Goal: Transaction & Acquisition: Book appointment/travel/reservation

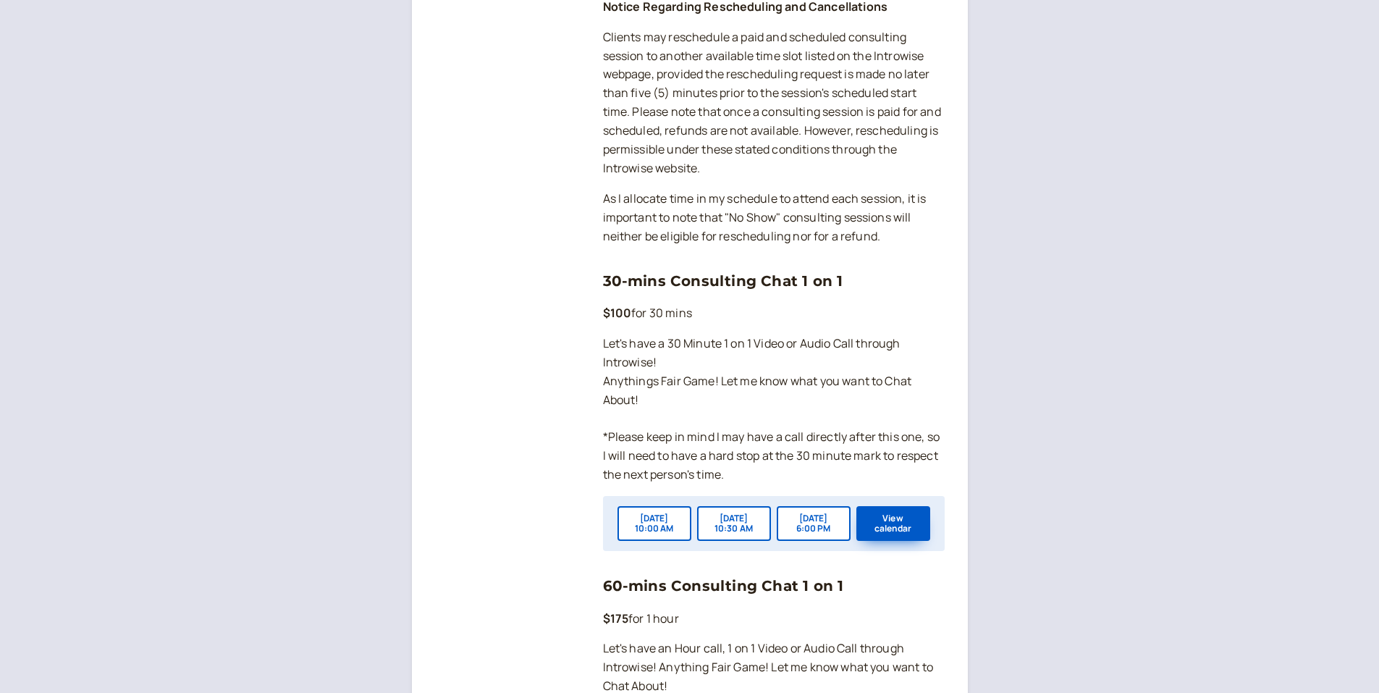
scroll to position [977, 0]
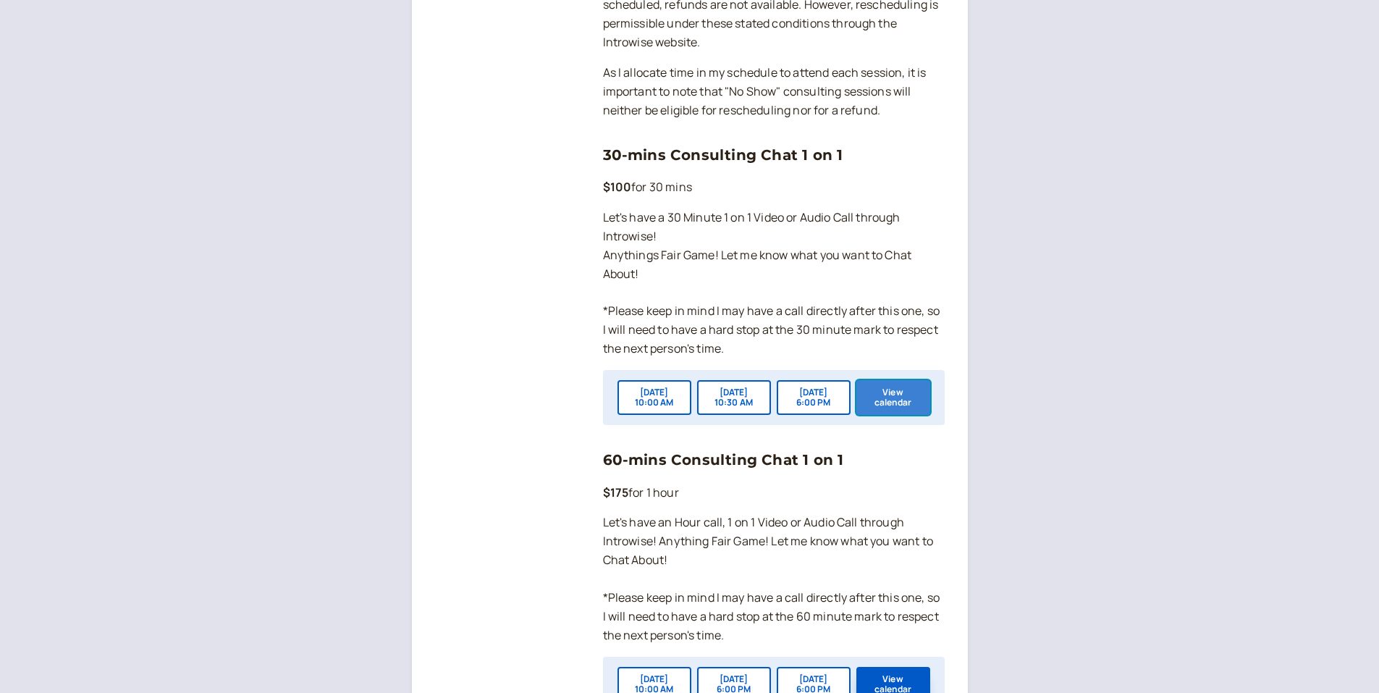
click at [883, 415] on button "View calendar" at bounding box center [893, 397] width 74 height 35
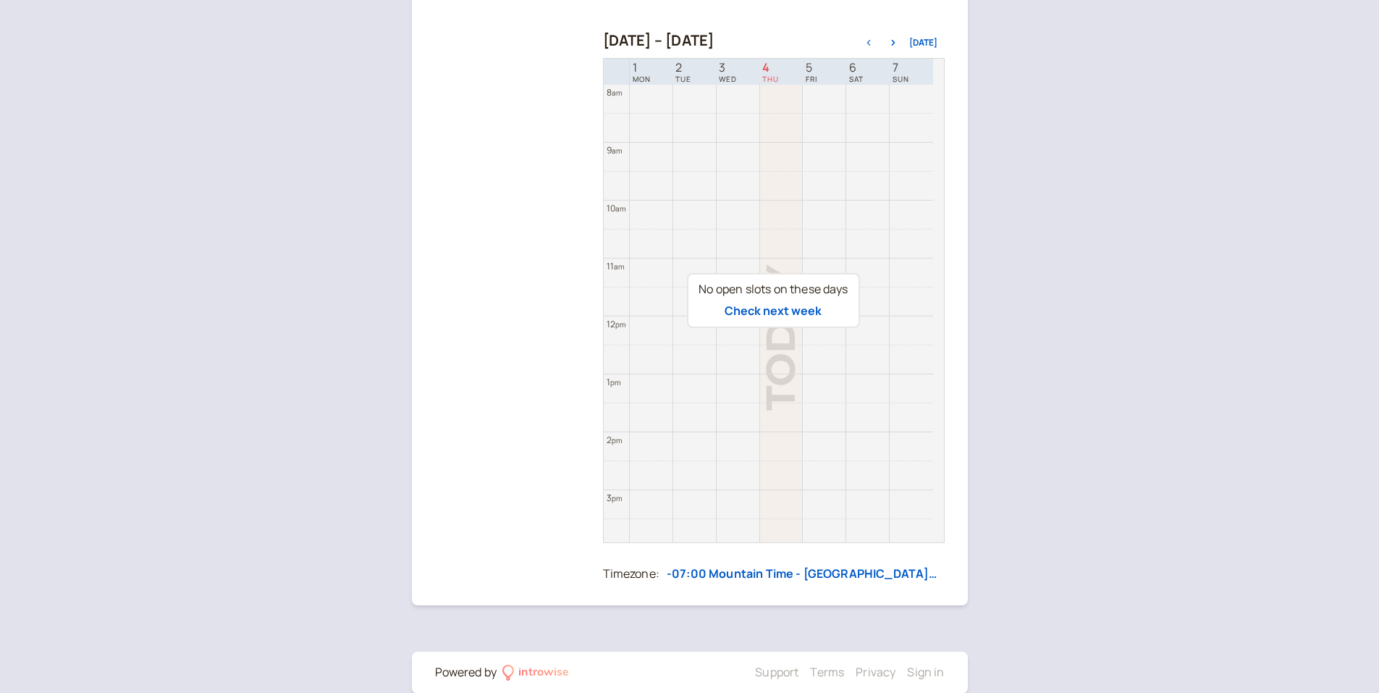
scroll to position [145, 0]
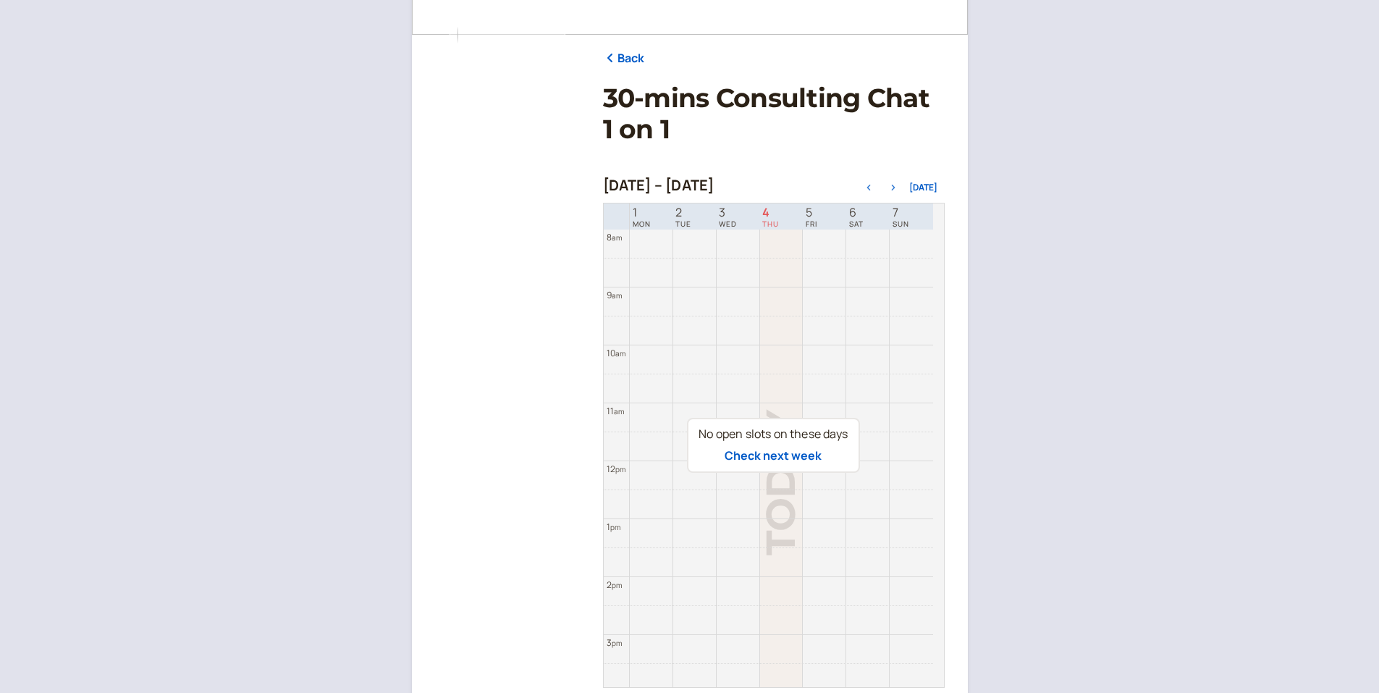
click at [897, 185] on icon "button" at bounding box center [893, 188] width 17 height 6
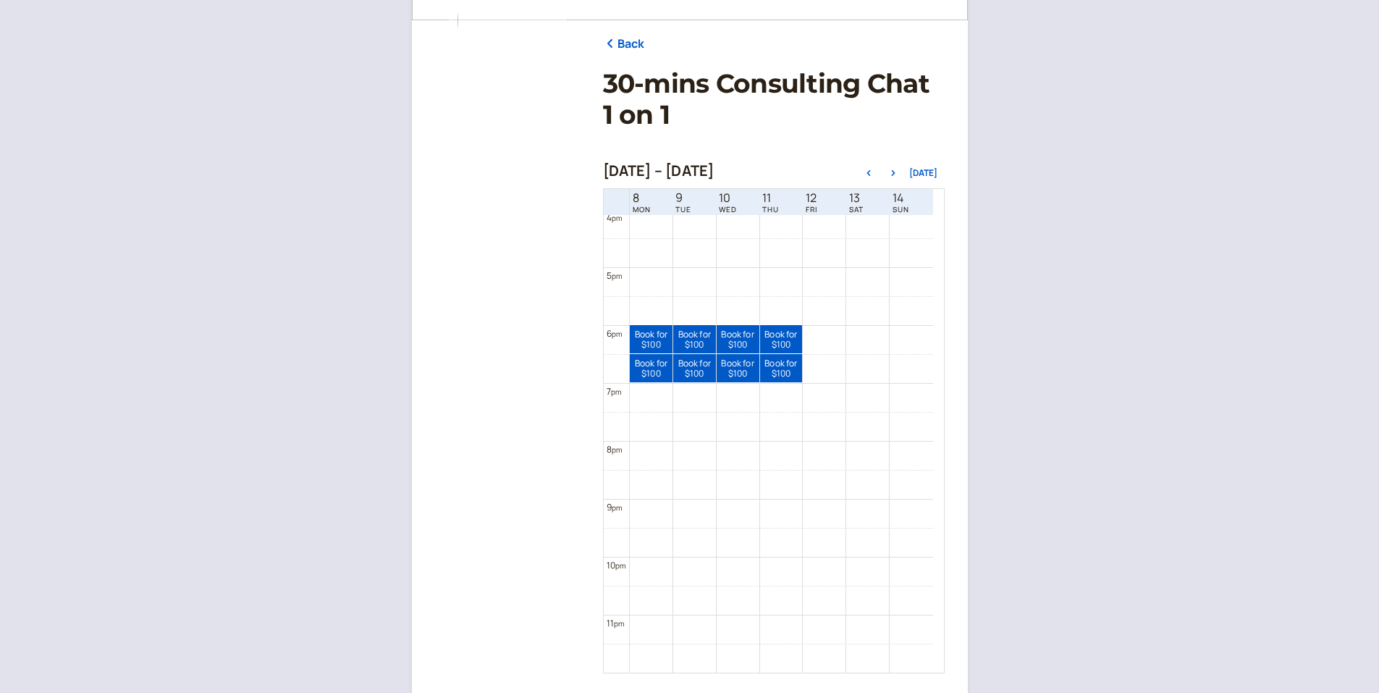
scroll to position [0, 0]
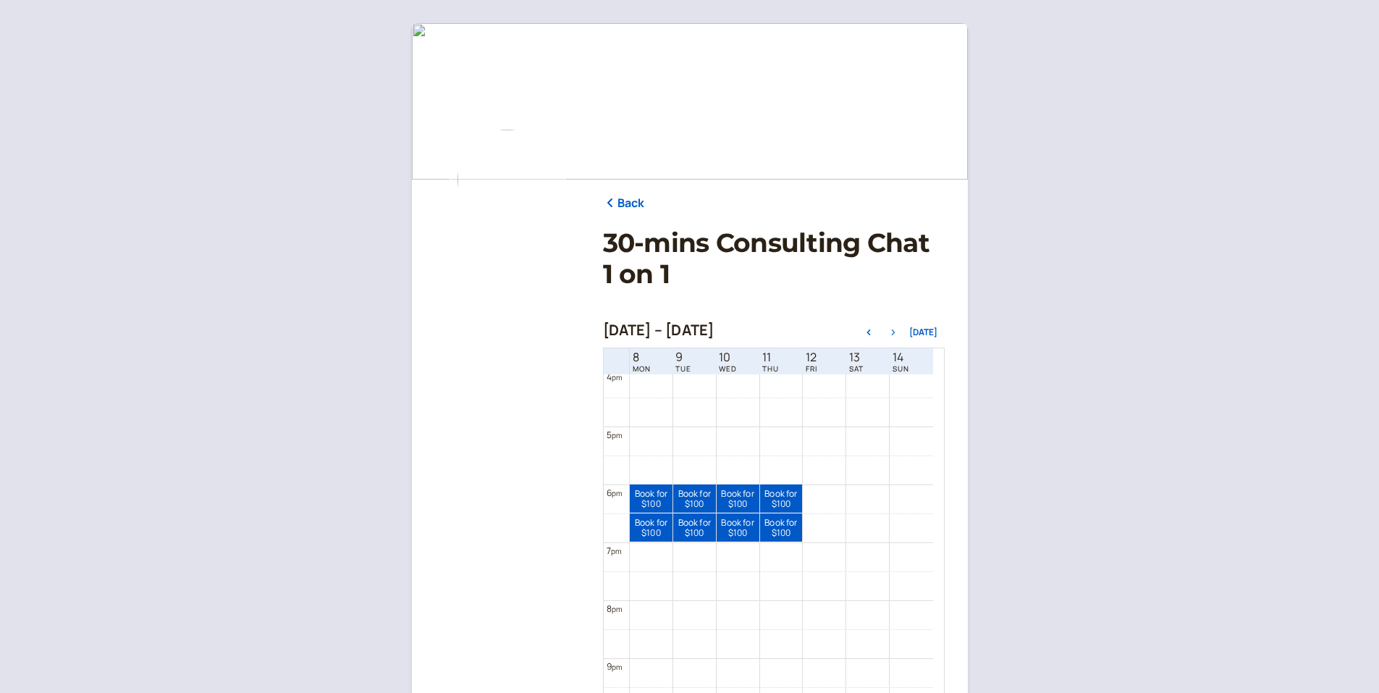
click at [898, 331] on icon "button" at bounding box center [893, 332] width 17 height 6
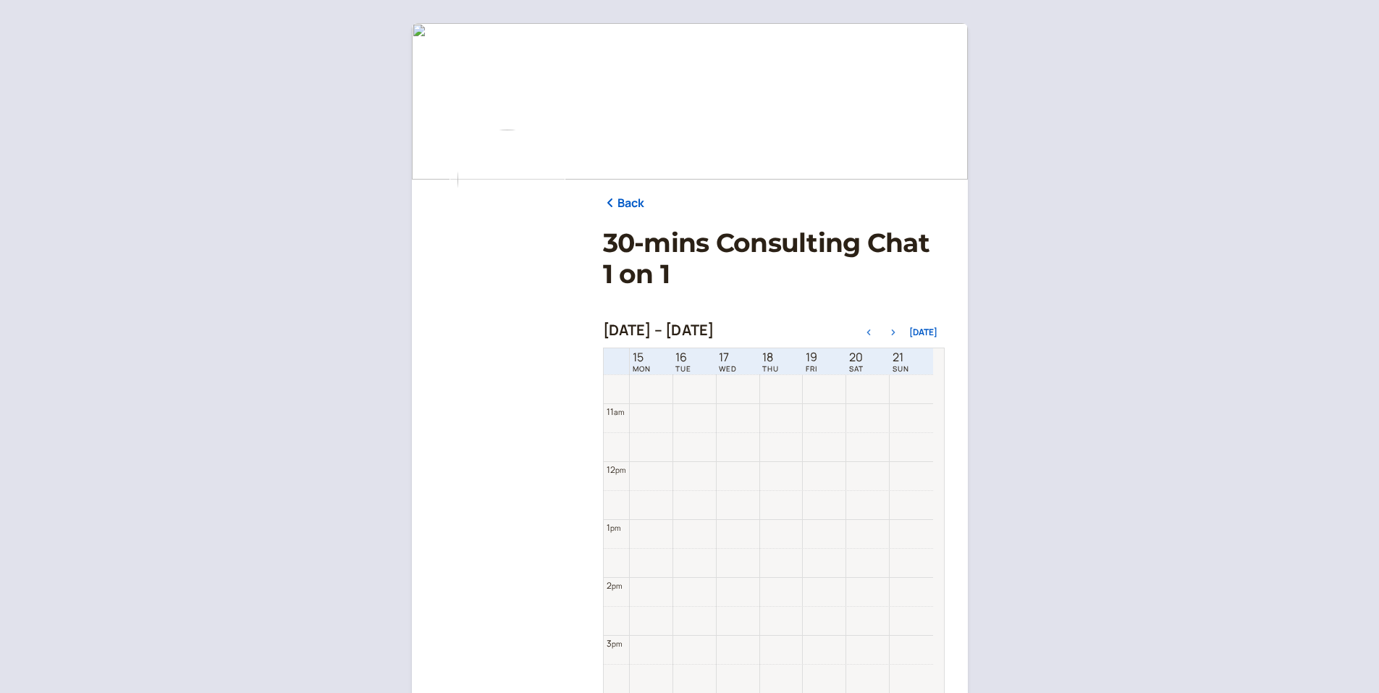
scroll to position [898, 0]
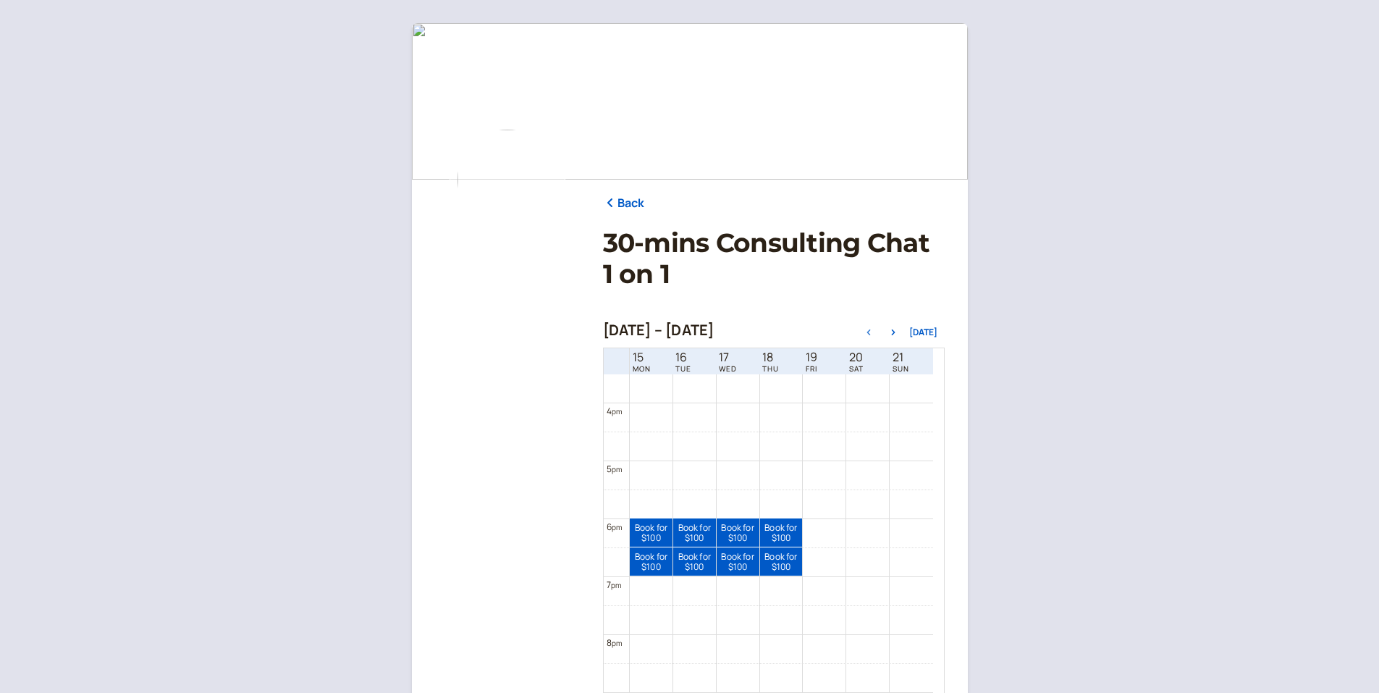
click at [870, 334] on icon "button" at bounding box center [869, 332] width 4 height 6
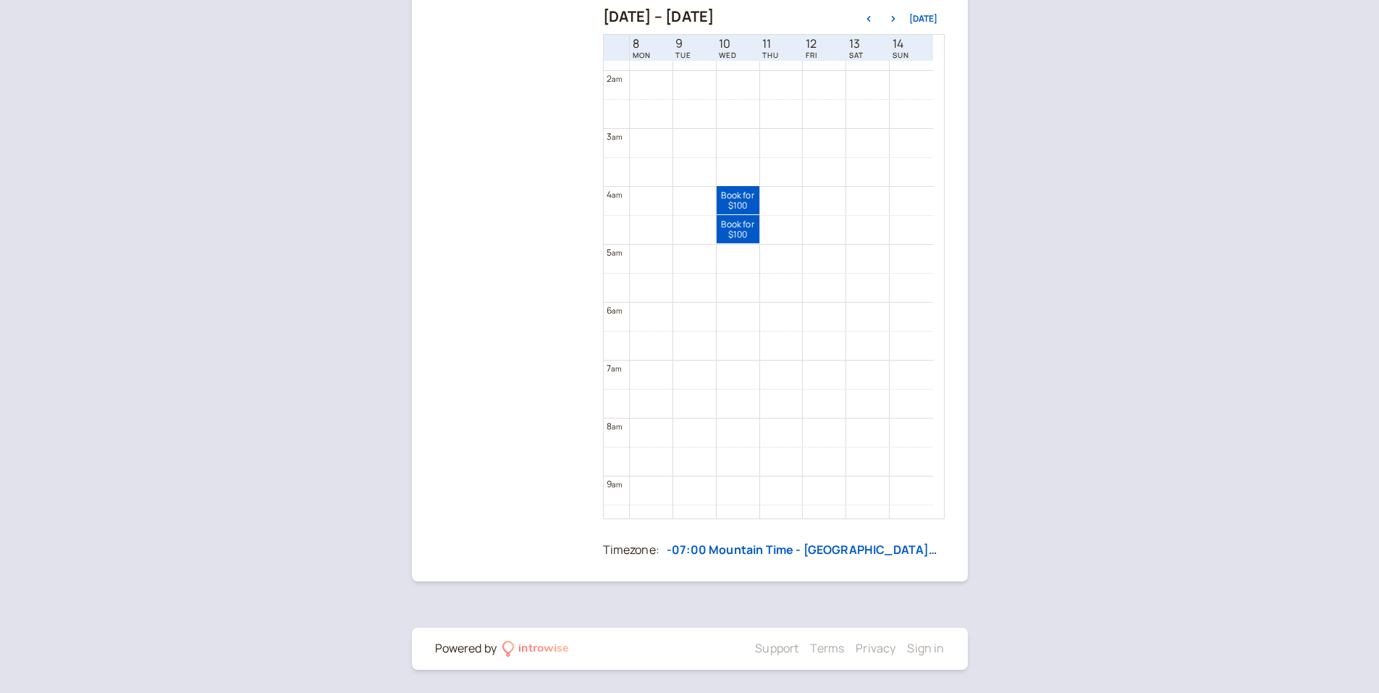
scroll to position [290, 0]
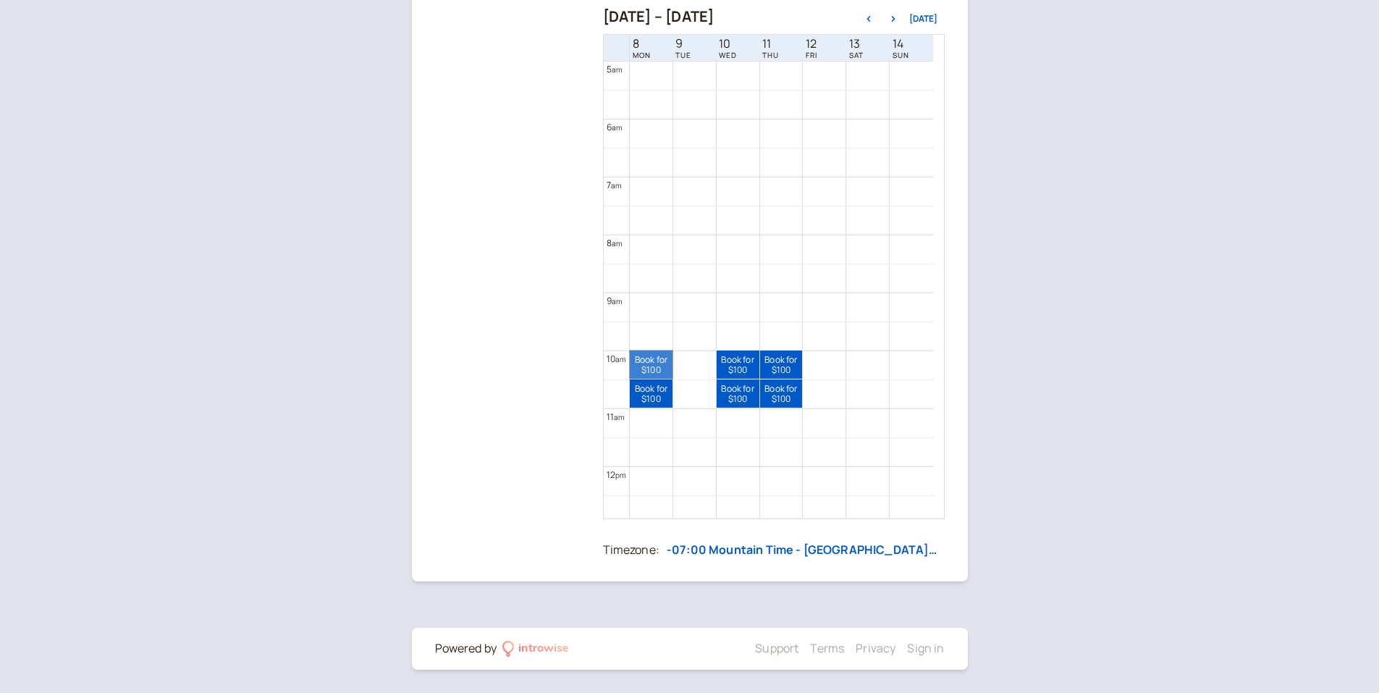
click at [646, 360] on link "Book for $100 $100" at bounding box center [651, 364] width 43 height 28
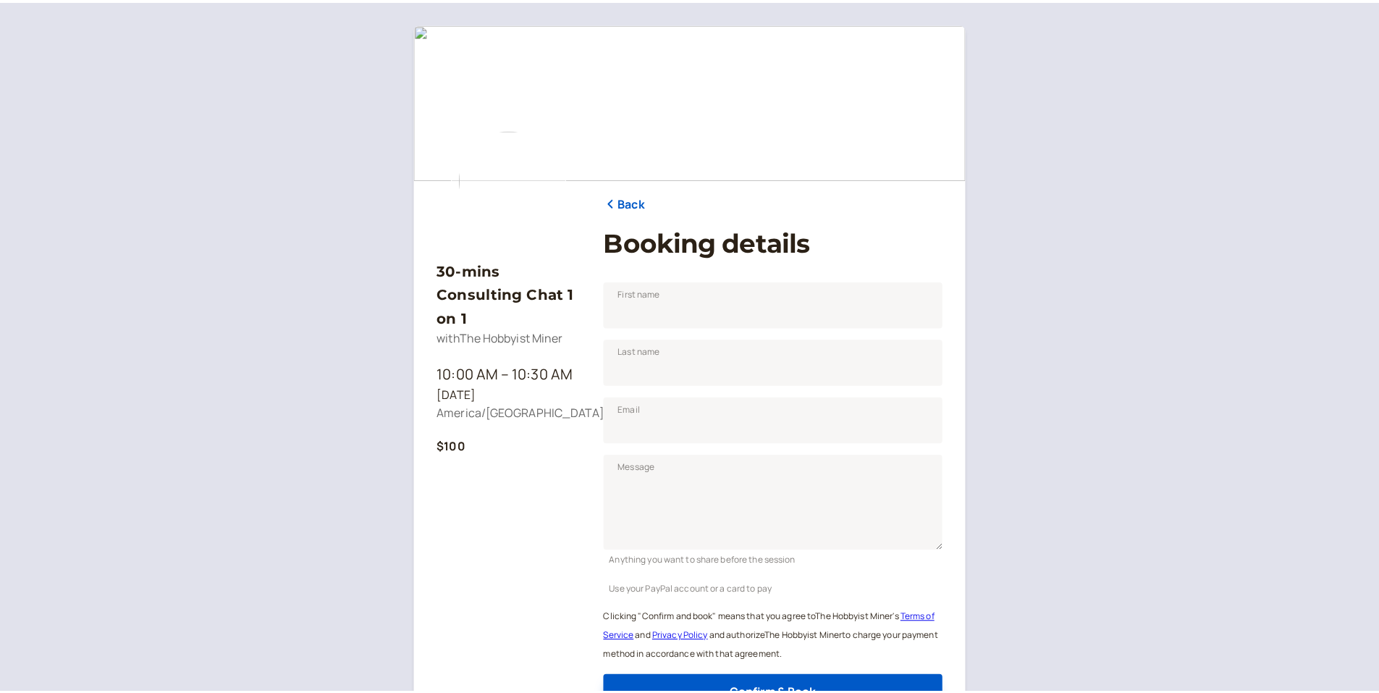
scroll to position [143, 0]
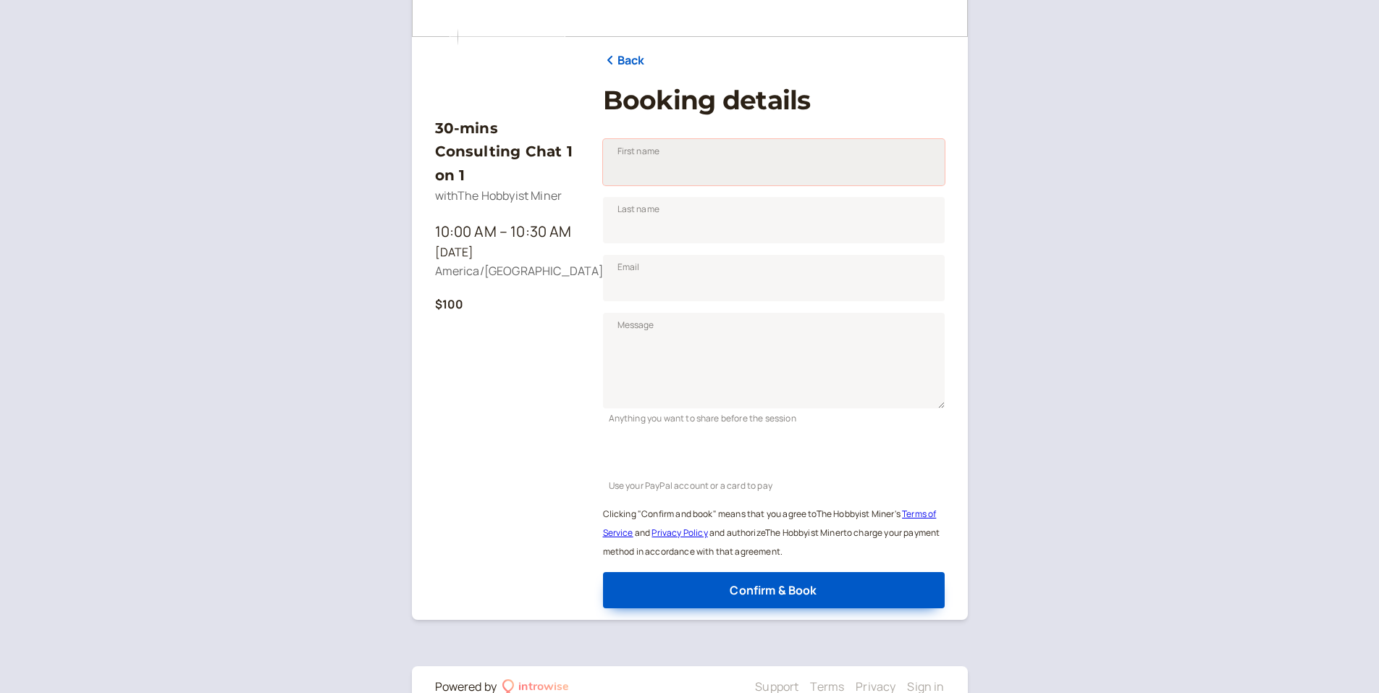
click at [685, 167] on input "First name" at bounding box center [774, 162] width 342 height 46
type input "d"
type input "[PERSON_NAME]"
click at [620, 224] on input "Last name" at bounding box center [774, 220] width 342 height 46
type input "[PERSON_NAME]"
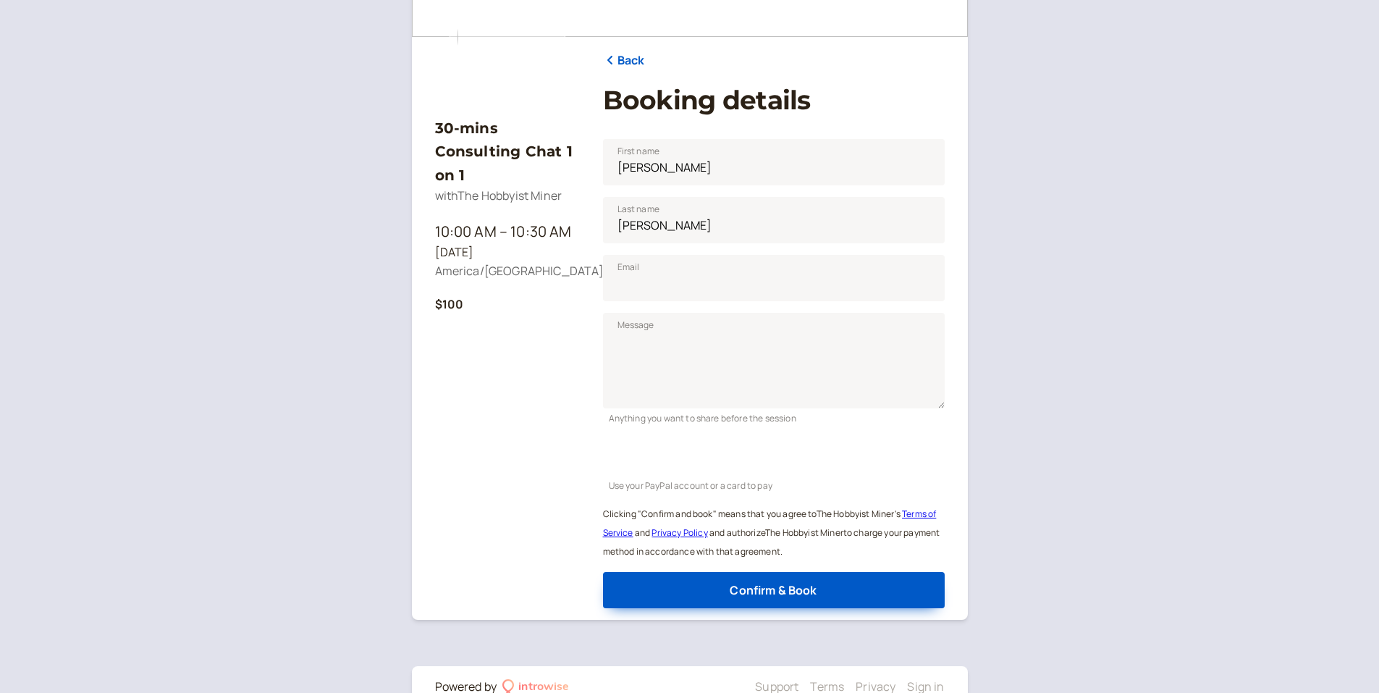
click at [592, 269] on div "30-mins Consulting Chat 1 on 1 with The Hobbyist Miner 10:00 AM – 10:30 AM [DAT…" at bounding box center [690, 250] width 510 height 716
click at [657, 285] on input "Email" at bounding box center [774, 278] width 342 height 46
type input "[EMAIL_ADDRESS][DOMAIN_NAME]"
click at [553, 343] on div "30-mins Consulting Chat 1 on 1 with The Hobbyist Miner 10:00 AM – 10:30 AM [DAT…" at bounding box center [507, 351] width 145 height 513
click at [680, 328] on textarea "Message" at bounding box center [774, 361] width 342 height 96
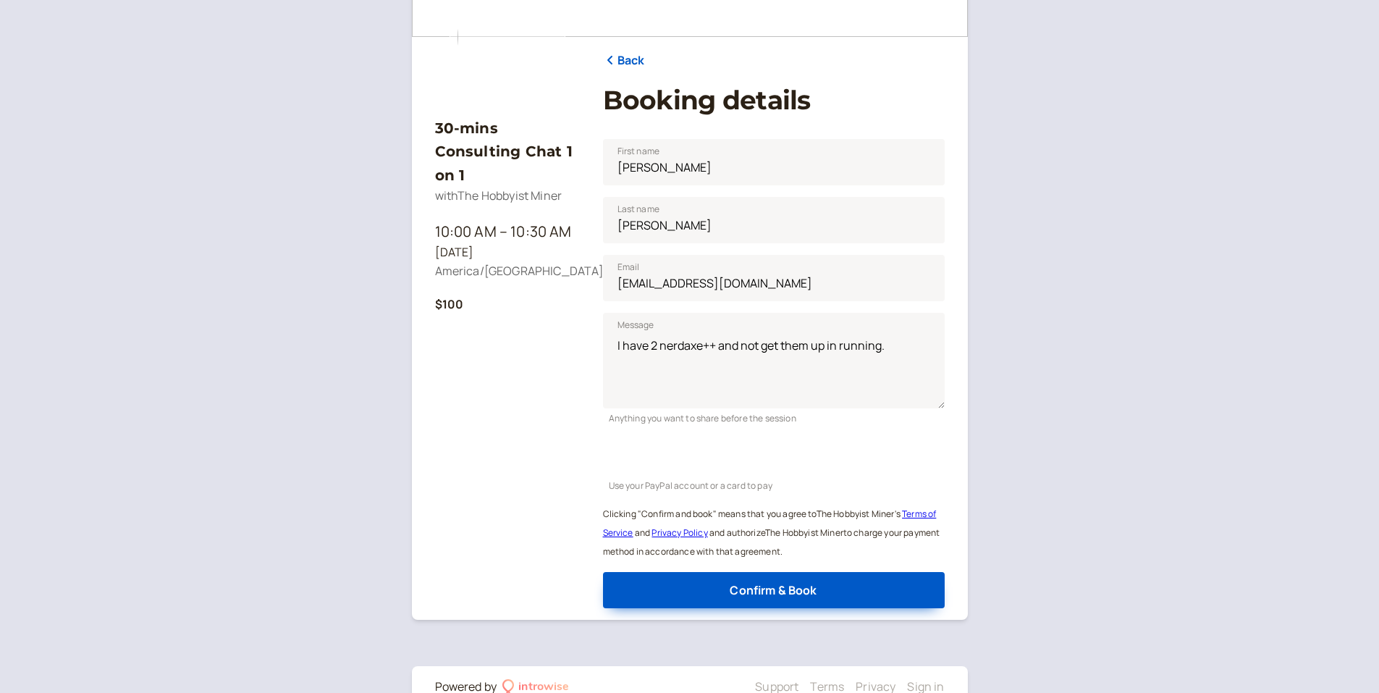
click at [35, 363] on div "30-mins Consulting Chat 1 on 1 with The Hobbyist Miner 10:00 AM – 10:30 AM [DAT…" at bounding box center [689, 294] width 1379 height 874
click at [738, 345] on textarea "I have 2 nerdaxe++ and not get them up in running." at bounding box center [774, 361] width 342 height 96
click at [895, 342] on textarea "I have 2 nerdaxe++ cannot get them up in running." at bounding box center [774, 361] width 342 height 96
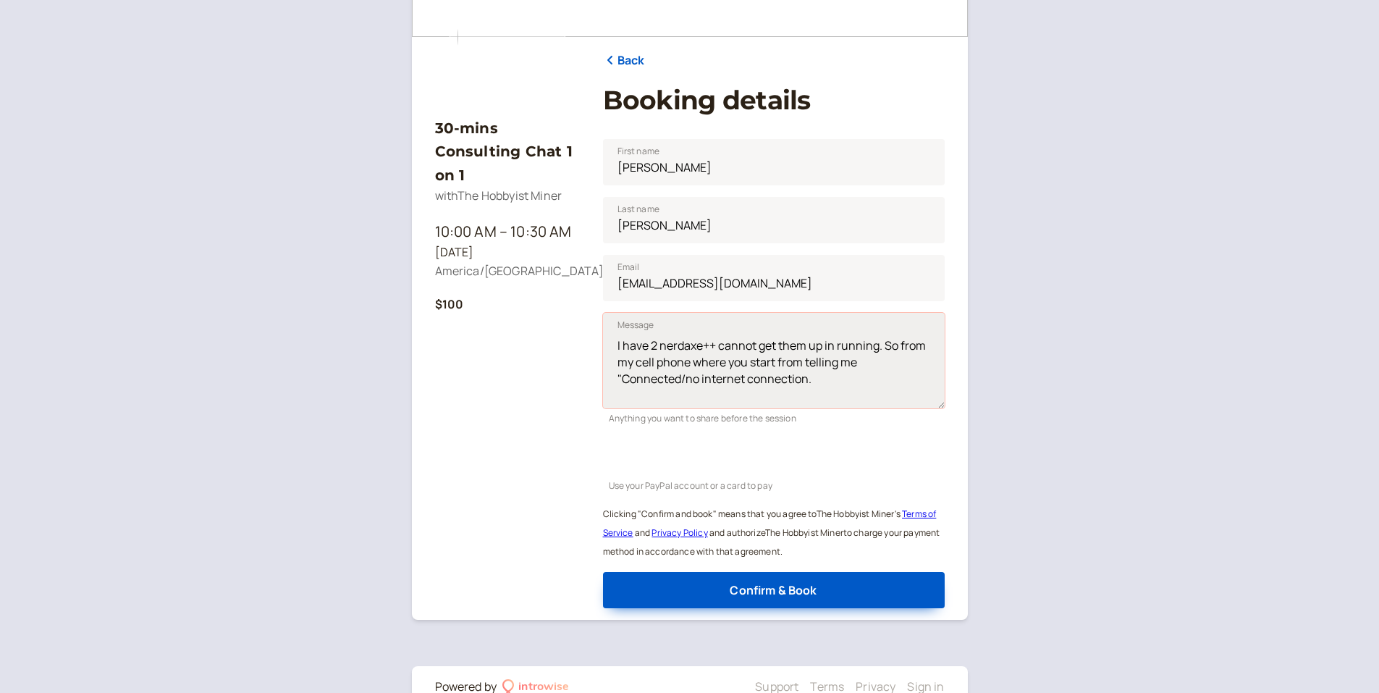
click at [841, 385] on textarea "I have 2 nerdaxe++ cannot get them up in running. So from my cell phone where y…" at bounding box center [774, 361] width 342 height 96
drag, startPoint x: 823, startPoint y: 376, endPoint x: 811, endPoint y: 379, distance: 12.6
click at [811, 379] on textarea "I have 2 nerdaxe++ cannot get them up in running. So, from my cell phone where …" at bounding box center [774, 361] width 342 height 96
drag, startPoint x: 924, startPoint y: 379, endPoint x: 610, endPoint y: 346, distance: 315.2
click at [610, 346] on textarea "I have 2 nerdaxe++ cannot get them up in running. So, from my cell phone where …" at bounding box center [774, 361] width 342 height 96
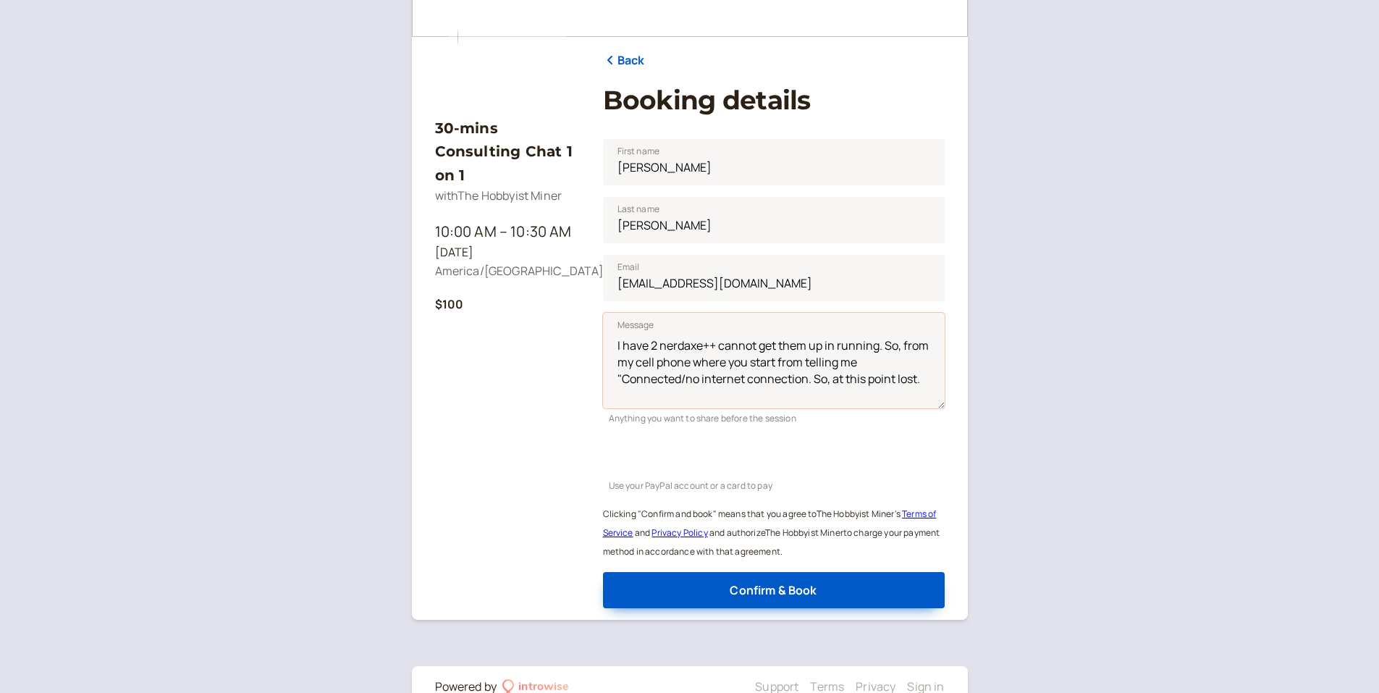
type textarea "I have 2 nerdaxe++ cannot get them up in running. So, from my cell phone where …"
drag, startPoint x: 222, startPoint y: 339, endPoint x: 369, endPoint y: 321, distance: 148.8
click at [222, 339] on div "30-mins Consulting Chat 1 on 1 with The Hobbyist Miner 10:00 AM – 10:30 AM [DAT…" at bounding box center [689, 294] width 1379 height 874
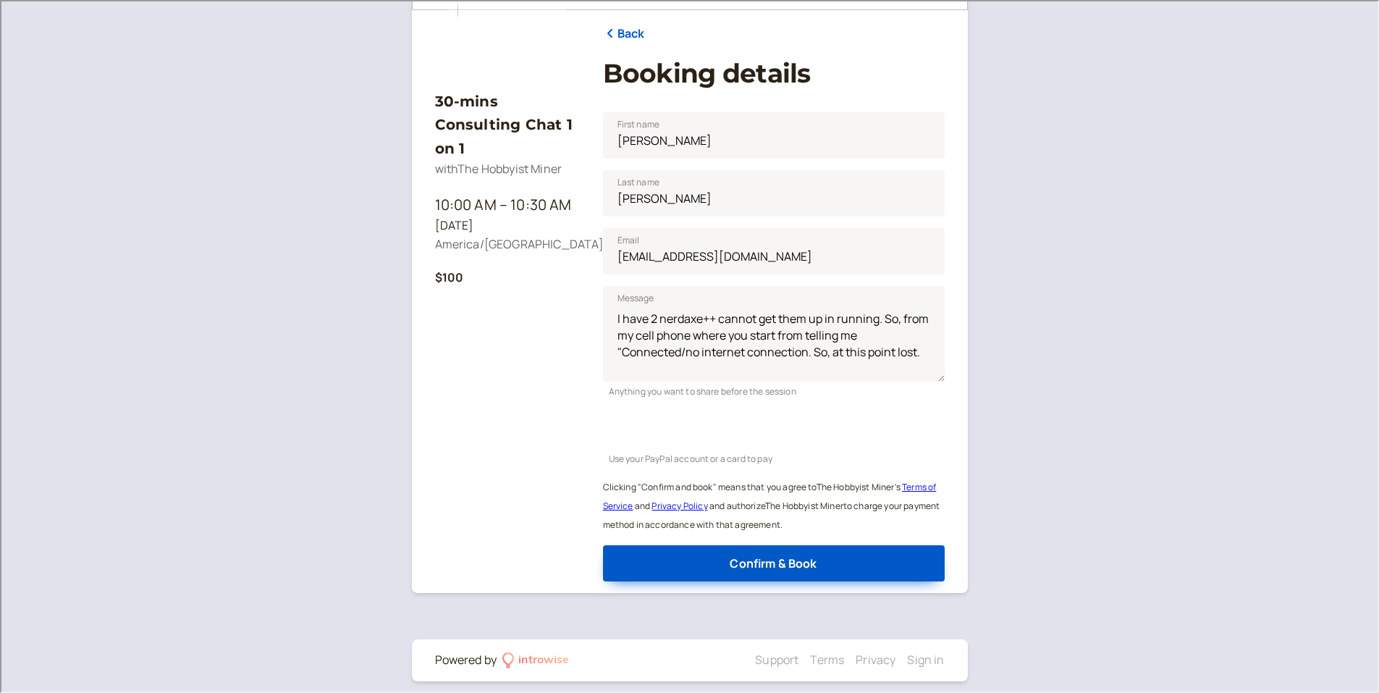
scroll to position [181, 0]
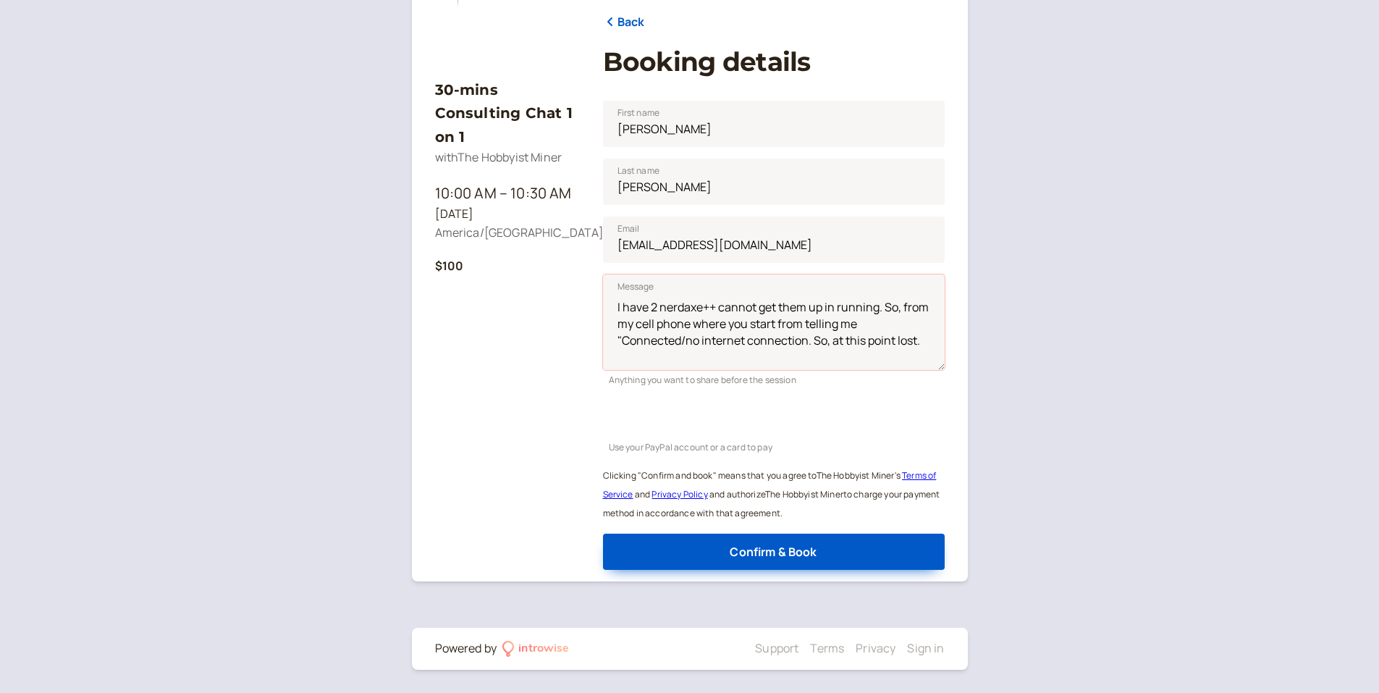
drag, startPoint x: 922, startPoint y: 340, endPoint x: 582, endPoint y: 300, distance: 341.8
click at [582, 300] on div "30-mins Consulting Chat 1 on 1 with The Hobbyist Miner 10:00 AM – 10:30 AM [DAT…" at bounding box center [690, 212] width 510 height 716
click at [1039, 327] on div "30-mins Consulting Chat 1 on 1 with The Hobbyist Miner 10:00 AM – 10:30 AM [DAT…" at bounding box center [689, 256] width 1379 height 874
drag, startPoint x: 919, startPoint y: 341, endPoint x: 609, endPoint y: 306, distance: 312.5
click at [609, 306] on textarea "I have 2 nerdaxe++ cannot get them up in running. So, from my cell phone where …" at bounding box center [774, 322] width 342 height 96
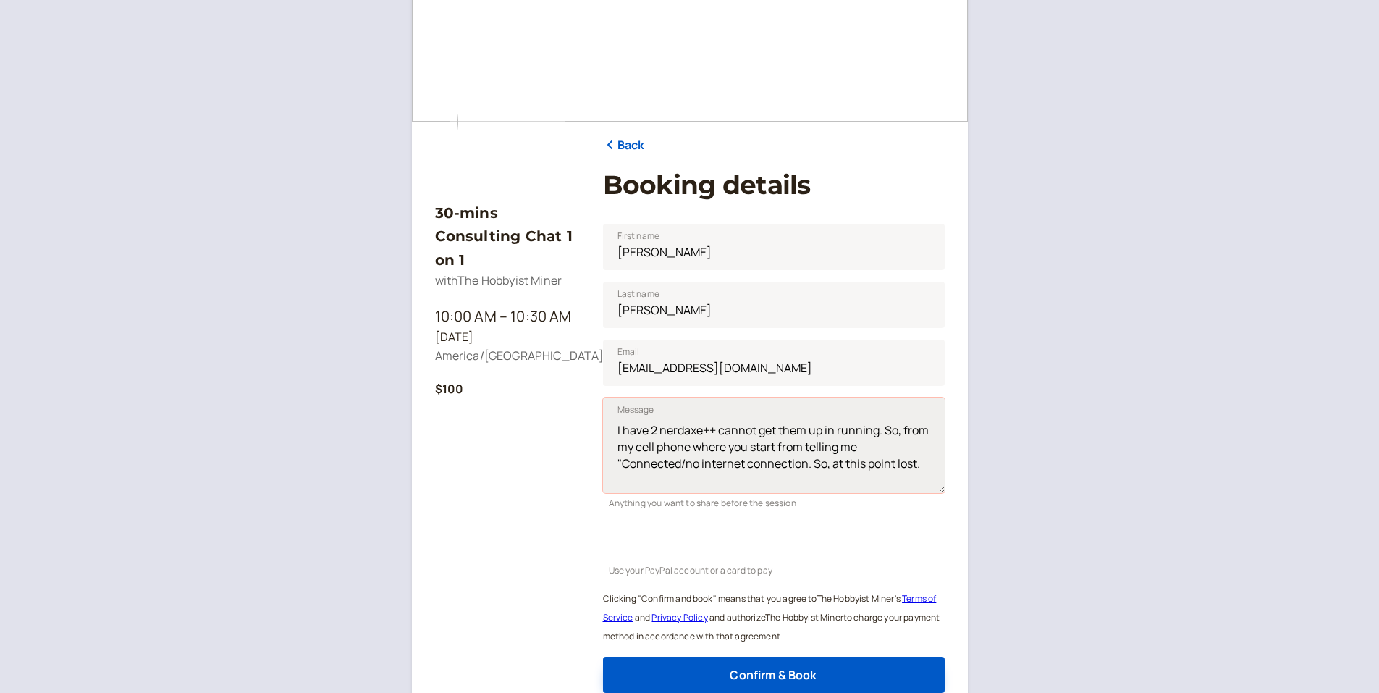
scroll to position [0, 0]
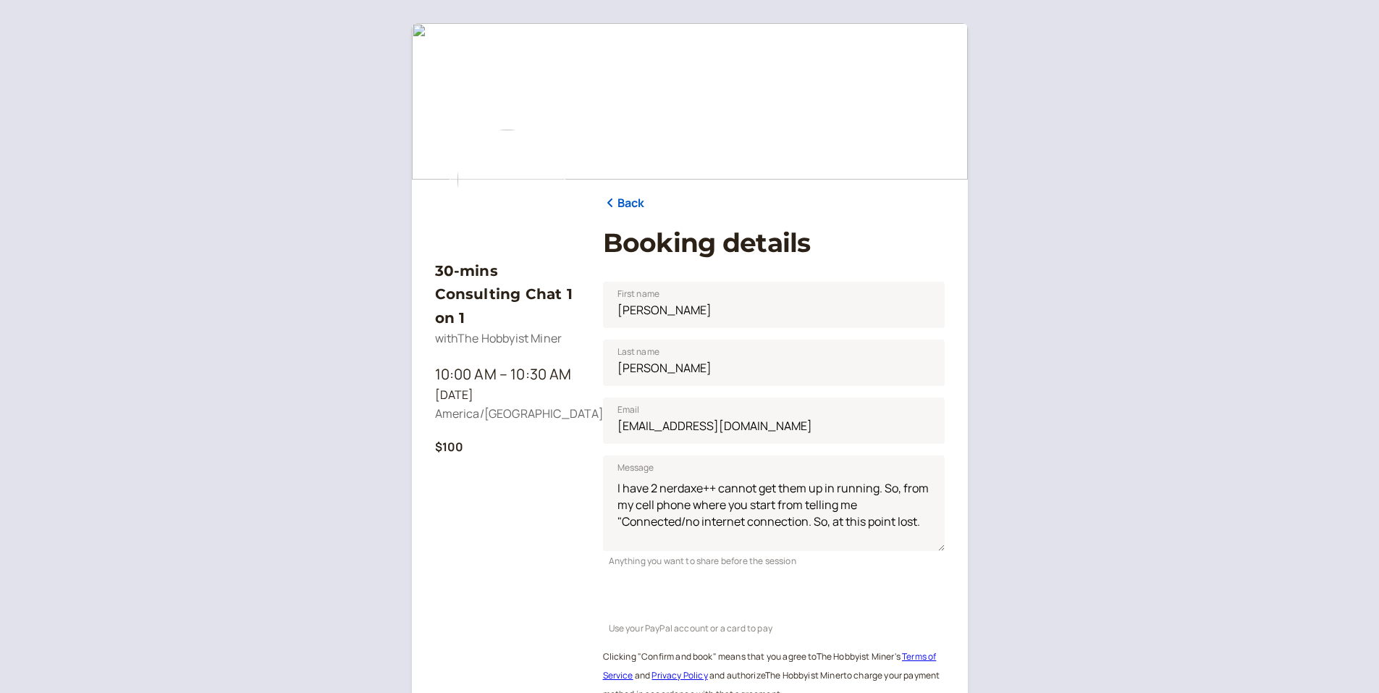
click at [394, 322] on div "30-mins Consulting Chat 1 on 1 with The Hobbyist Miner 10:00 AM – 10:30 AM [DAT…" at bounding box center [689, 437] width 1379 height 874
drag, startPoint x: 427, startPoint y: 372, endPoint x: 568, endPoint y: 405, distance: 144.3
click at [568, 405] on main "30-mins Consulting Chat 1 on 1 with The Hobbyist Miner 10:00 AM – 10:30 AM [DAT…" at bounding box center [690, 392] width 556 height 739
drag, startPoint x: 568, startPoint y: 405, endPoint x: 475, endPoint y: 395, distance: 93.3
copy div "10:00 AM – 10:30 AM [DATE] America/[GEOGRAPHIC_DATA]"
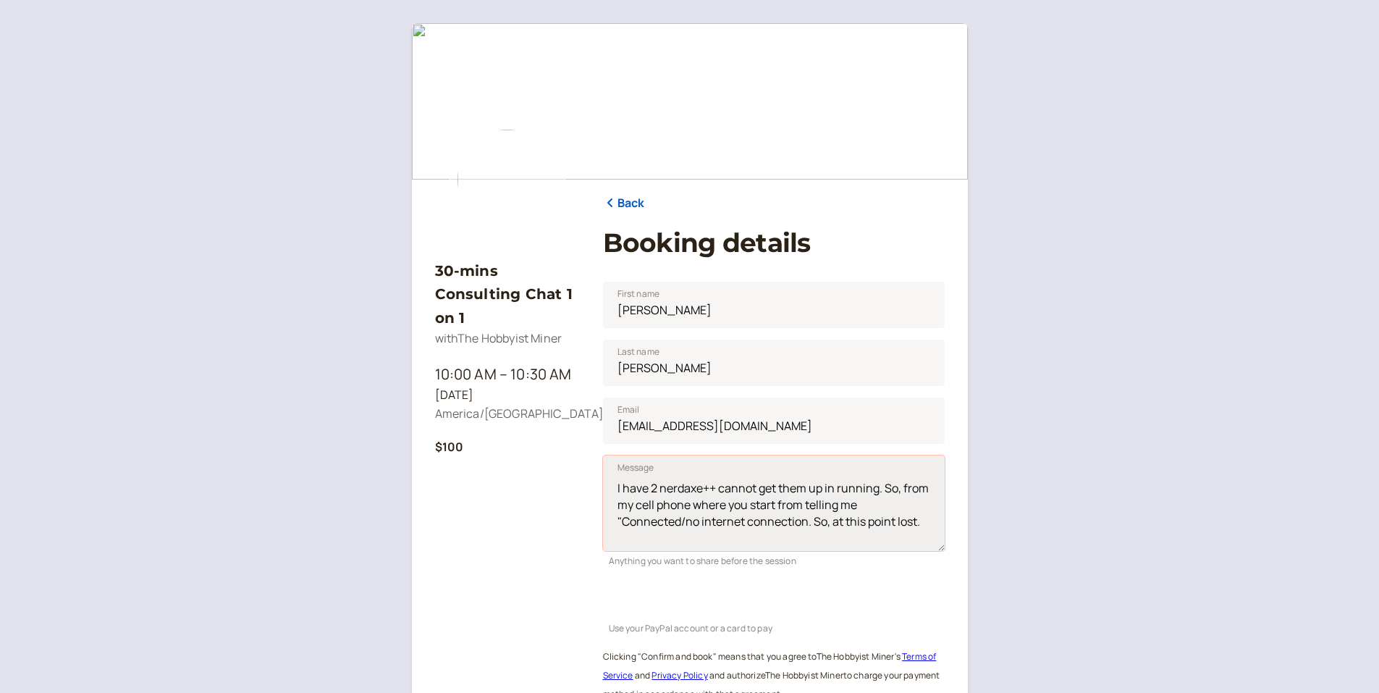
drag, startPoint x: 612, startPoint y: 485, endPoint x: 930, endPoint y: 528, distance: 320.8
click at [930, 528] on textarea "I have 2 nerdaxe++ cannot get them up in running. So, from my cell phone where …" at bounding box center [774, 503] width 342 height 96
click at [1133, 463] on div "30-mins Consulting Chat 1 on 1 with The Hobbyist Miner 10:00 AM – 10:30 AM [DAT…" at bounding box center [689, 437] width 1379 height 874
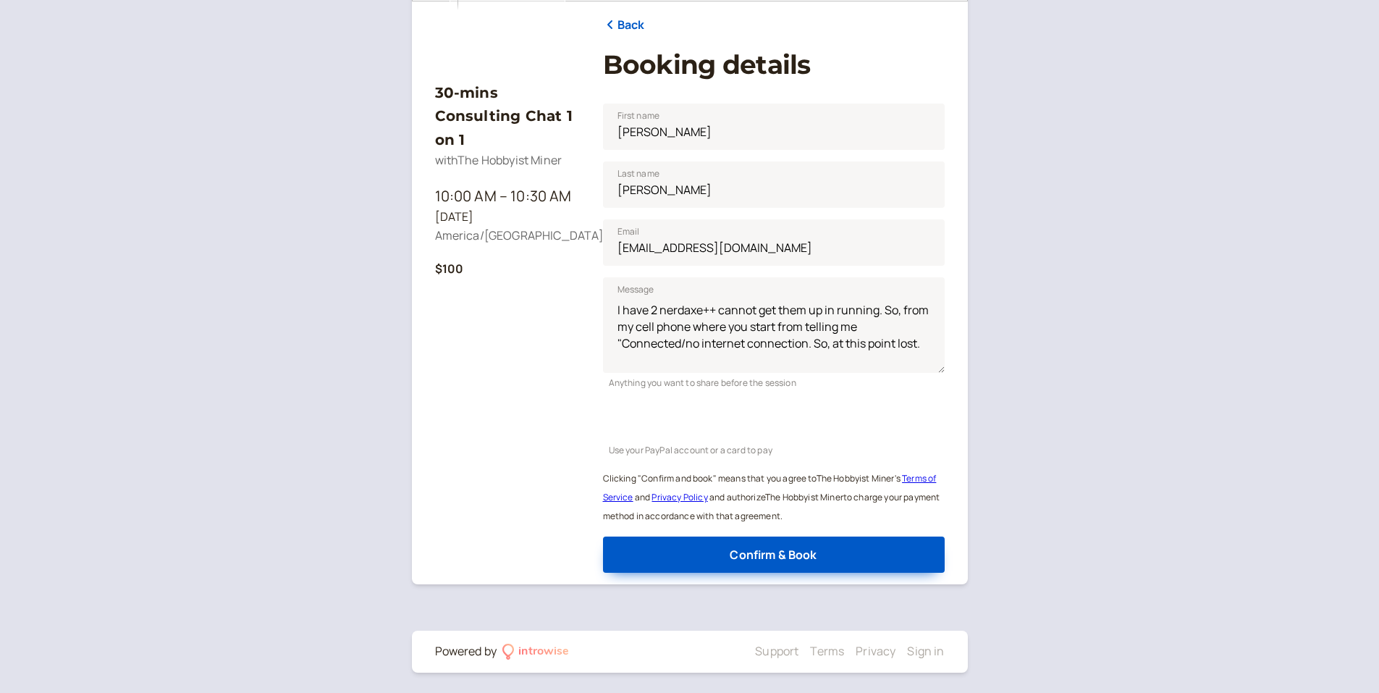
scroll to position [181, 0]
